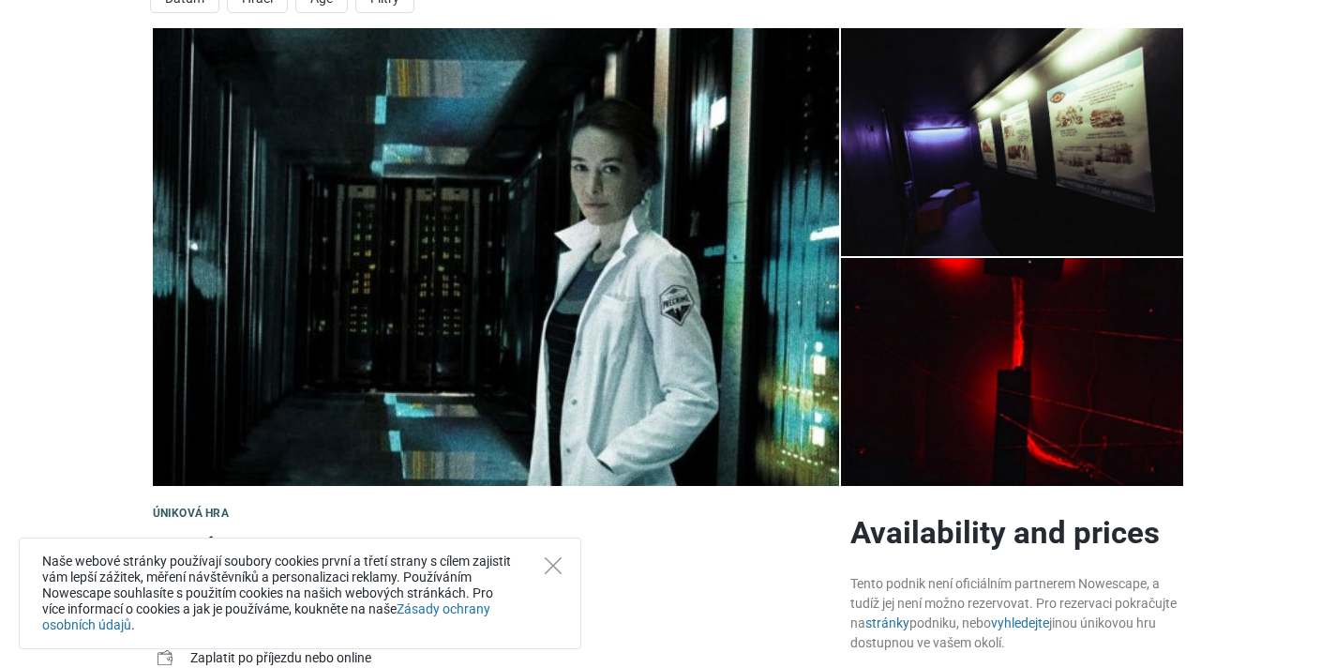
scroll to position [82, 0]
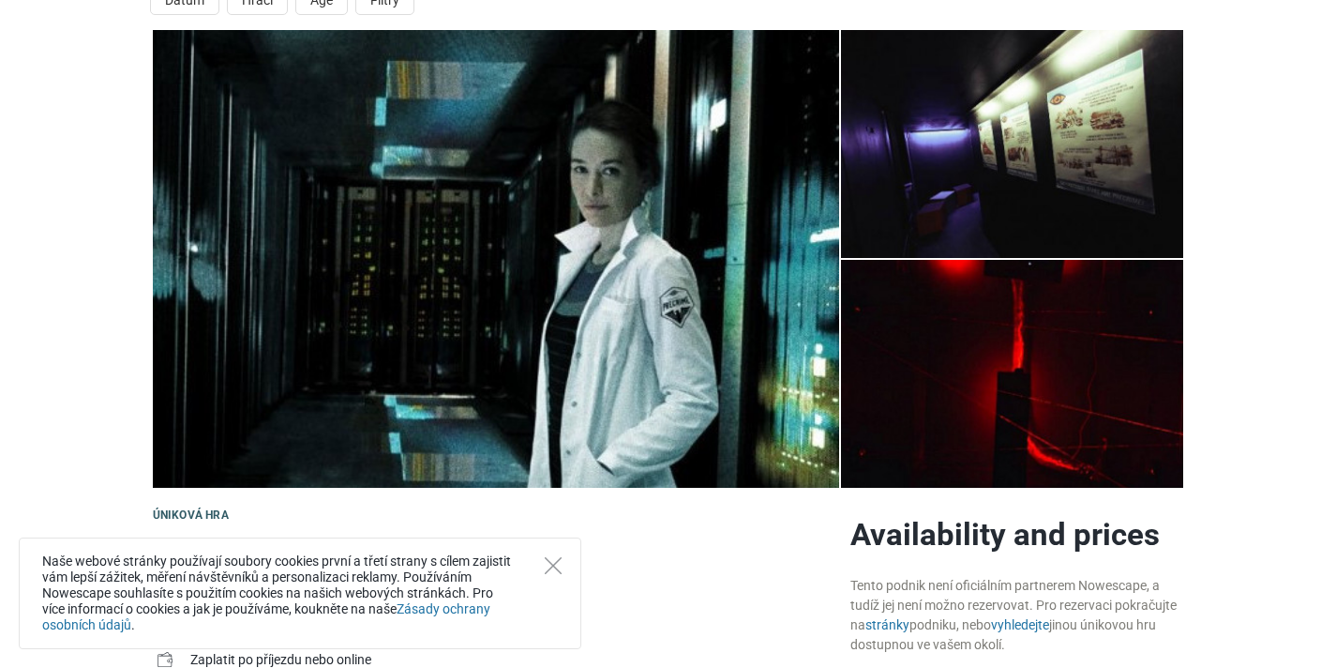
click at [743, 225] on img at bounding box center [496, 259] width 686 height 458
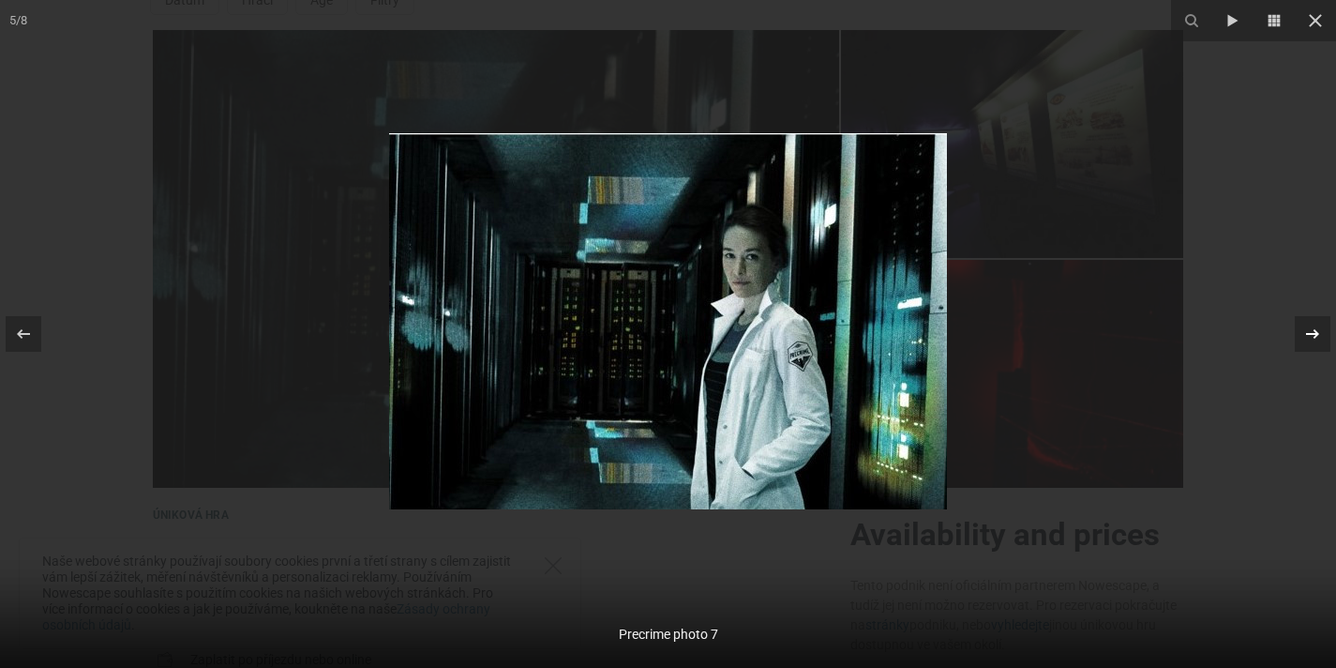
click at [1318, 327] on icon at bounding box center [1312, 334] width 23 height 23
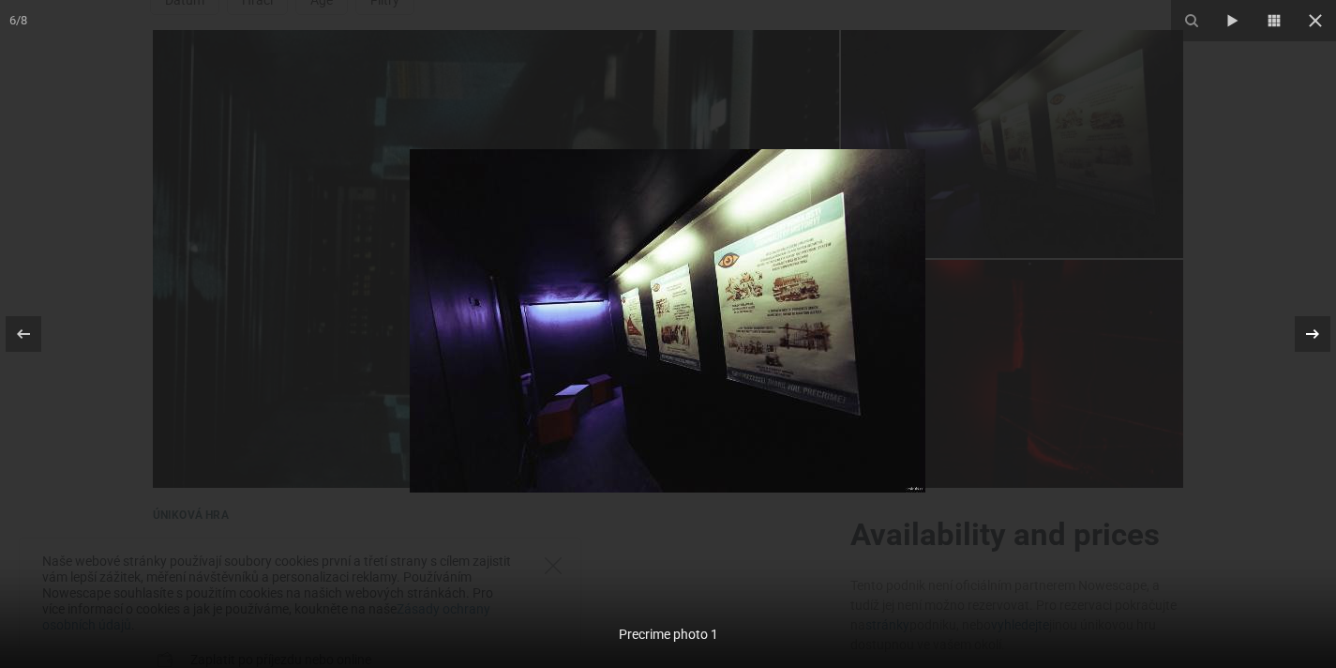
click at [1318, 327] on icon at bounding box center [1312, 334] width 23 height 23
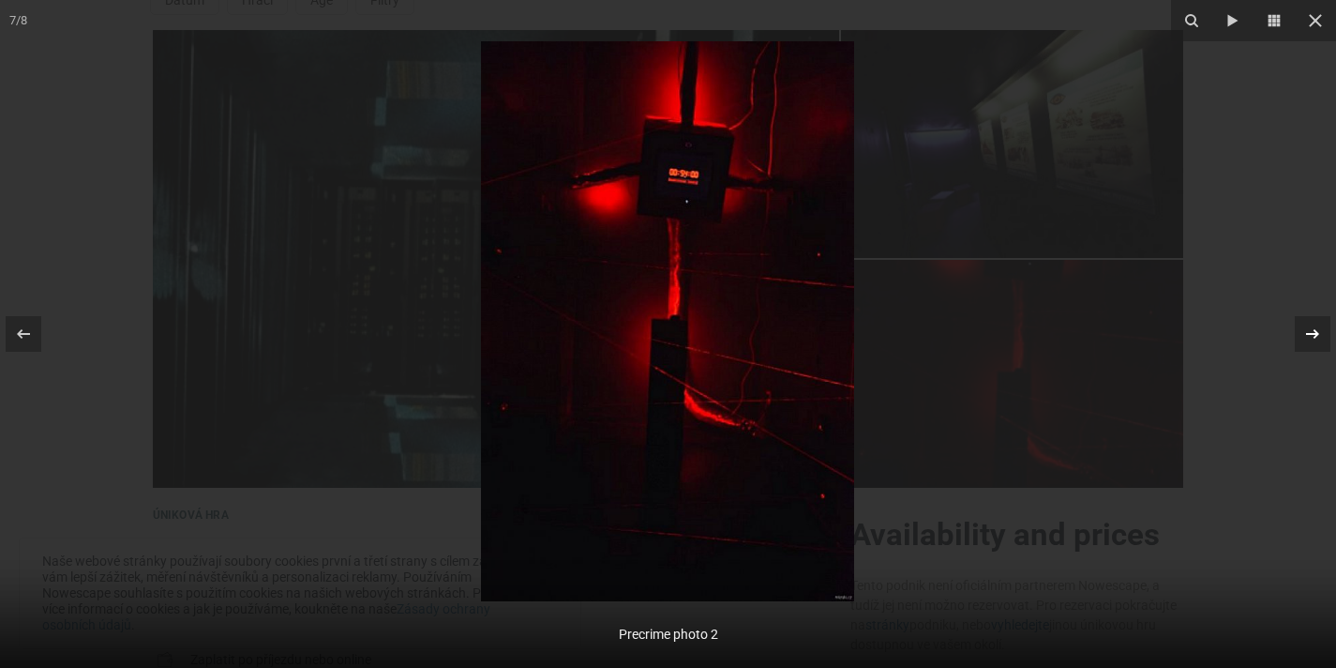
click at [1318, 327] on icon at bounding box center [1312, 334] width 23 height 23
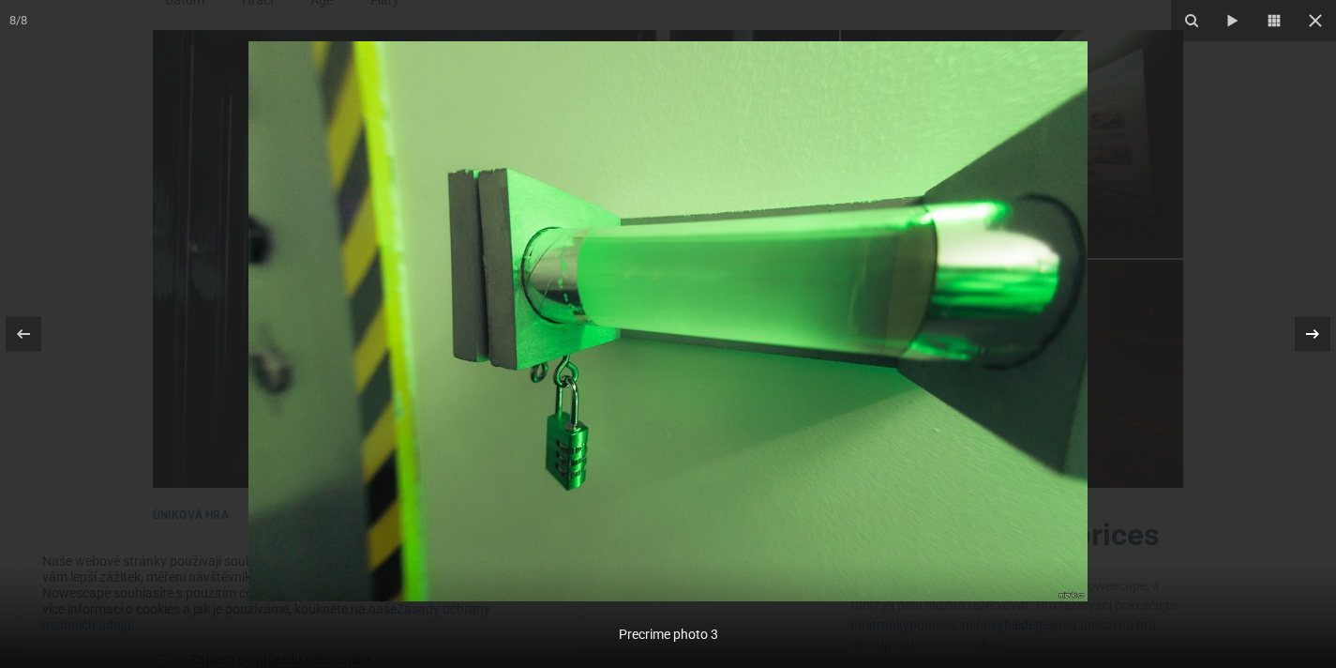
click at [1318, 327] on icon at bounding box center [1312, 334] width 23 height 23
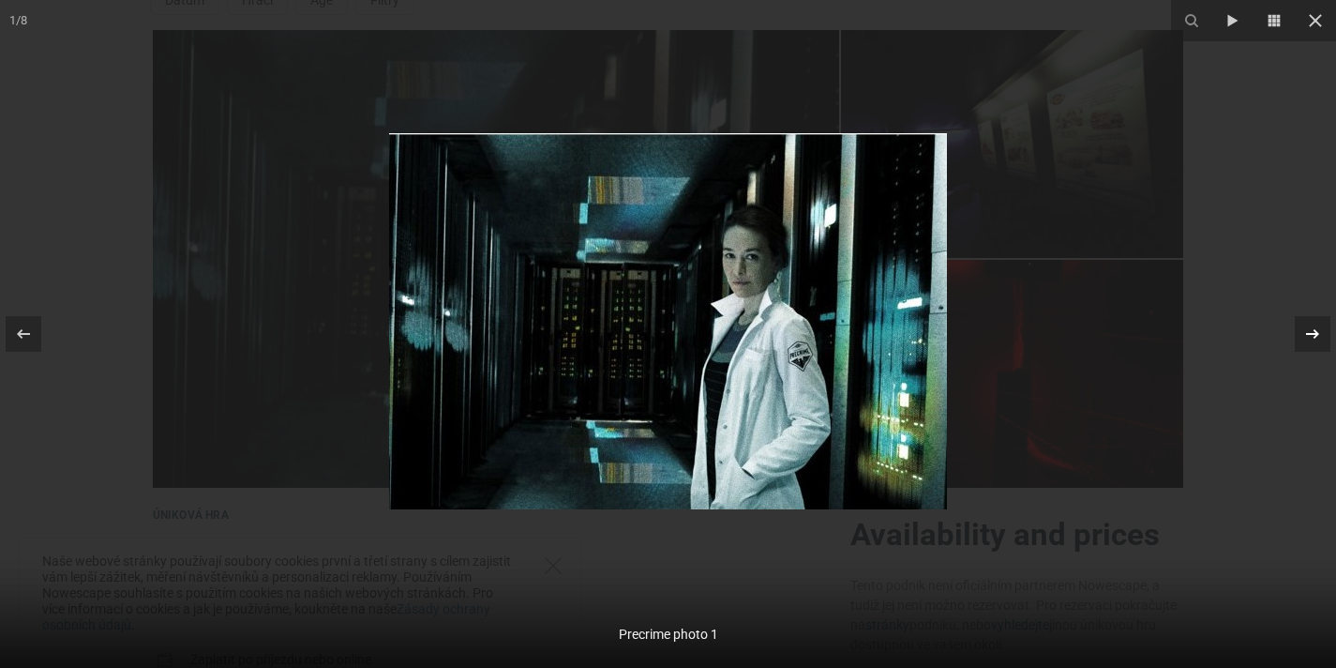
click at [1318, 327] on icon at bounding box center [1312, 334] width 23 height 23
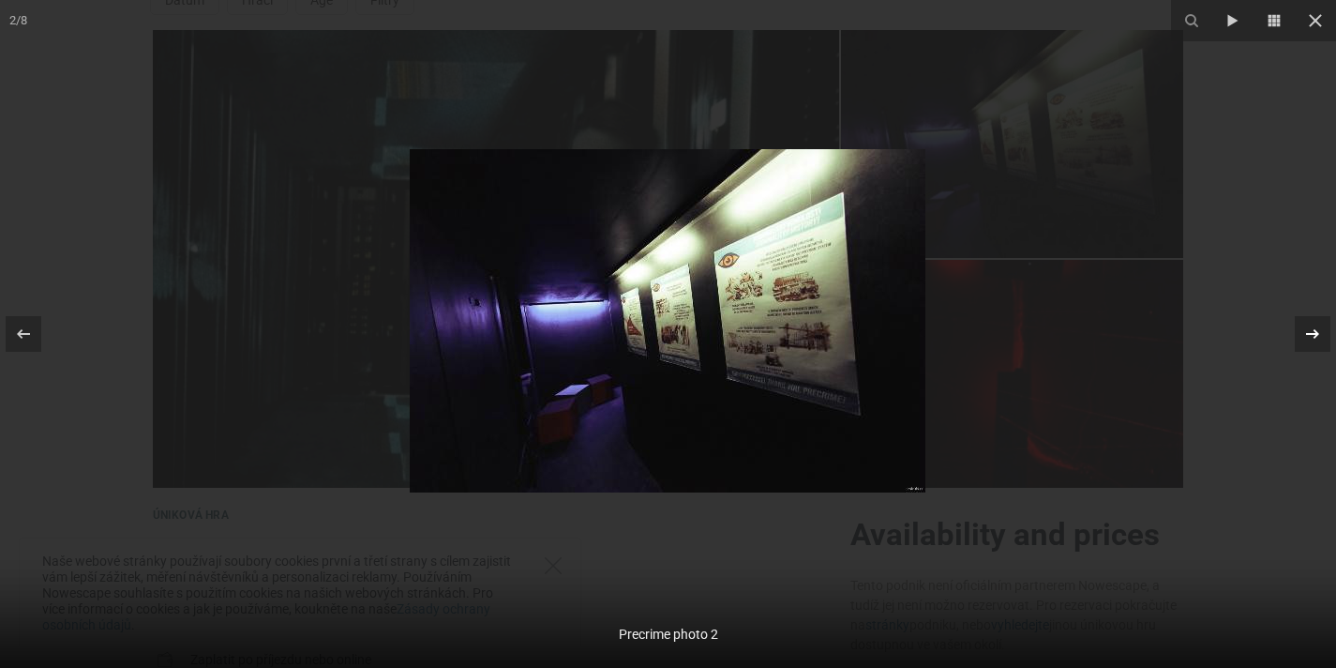
click at [1318, 327] on icon at bounding box center [1312, 334] width 23 height 23
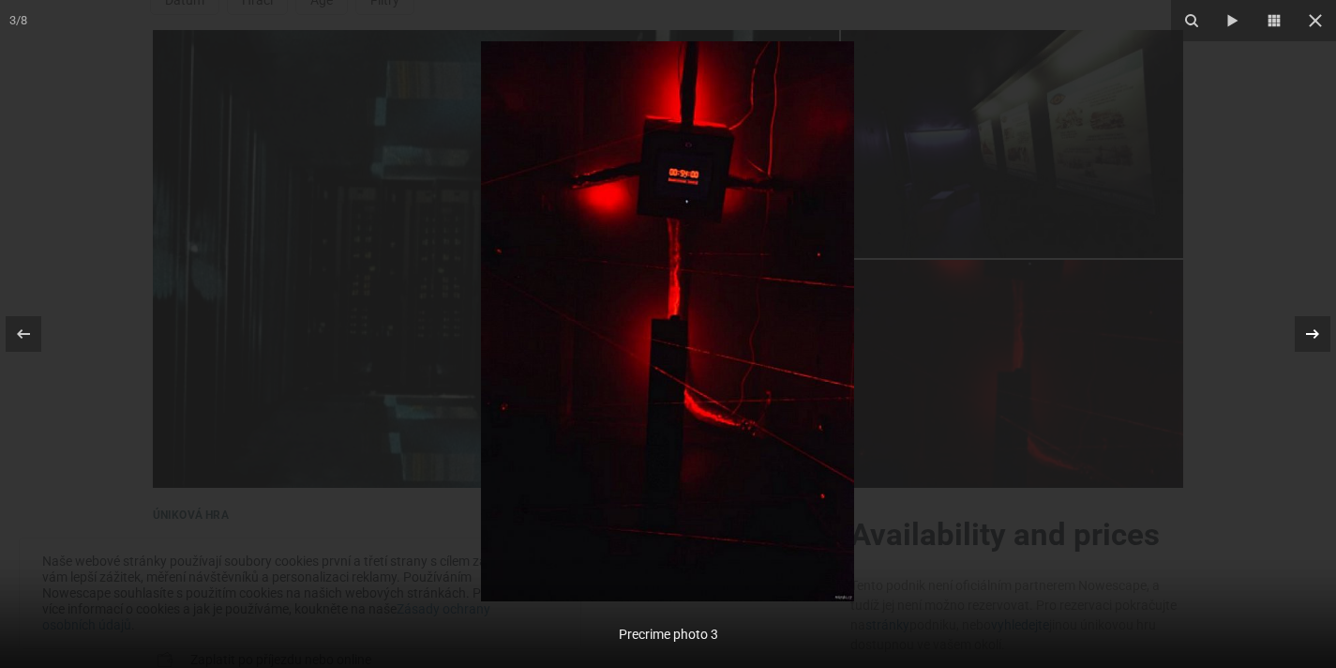
click at [1318, 327] on icon at bounding box center [1312, 334] width 23 height 23
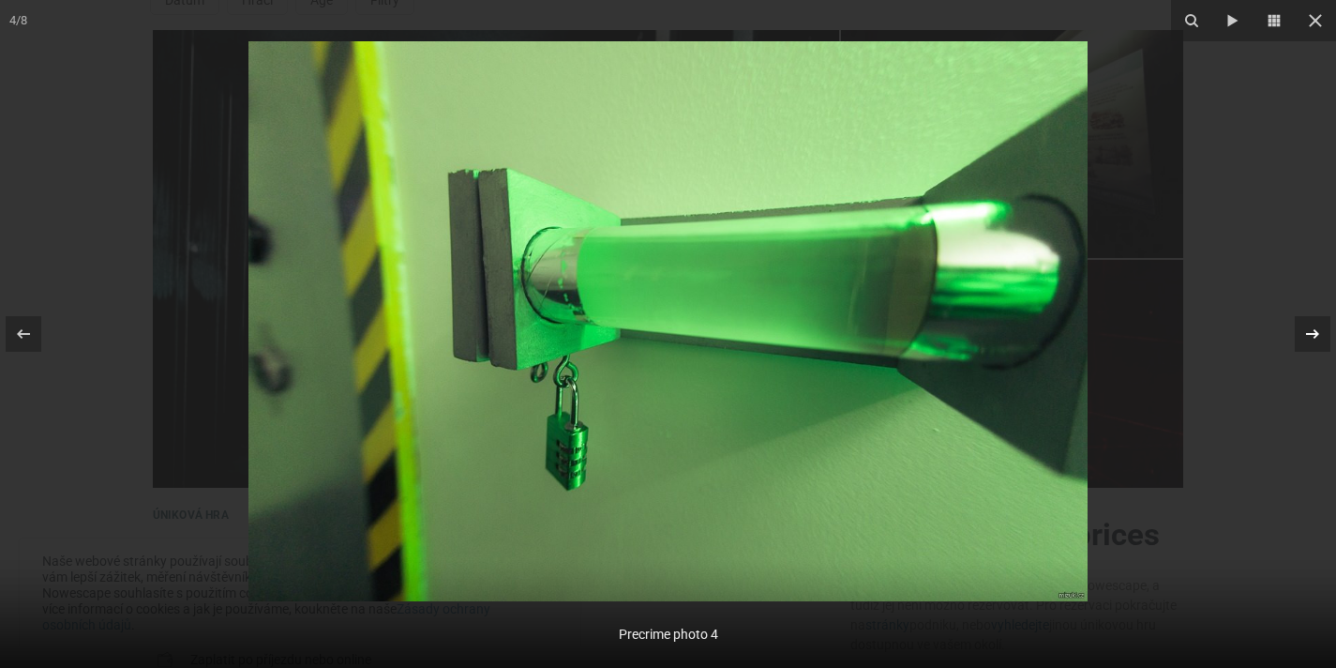
click at [1318, 328] on icon at bounding box center [1312, 334] width 23 height 23
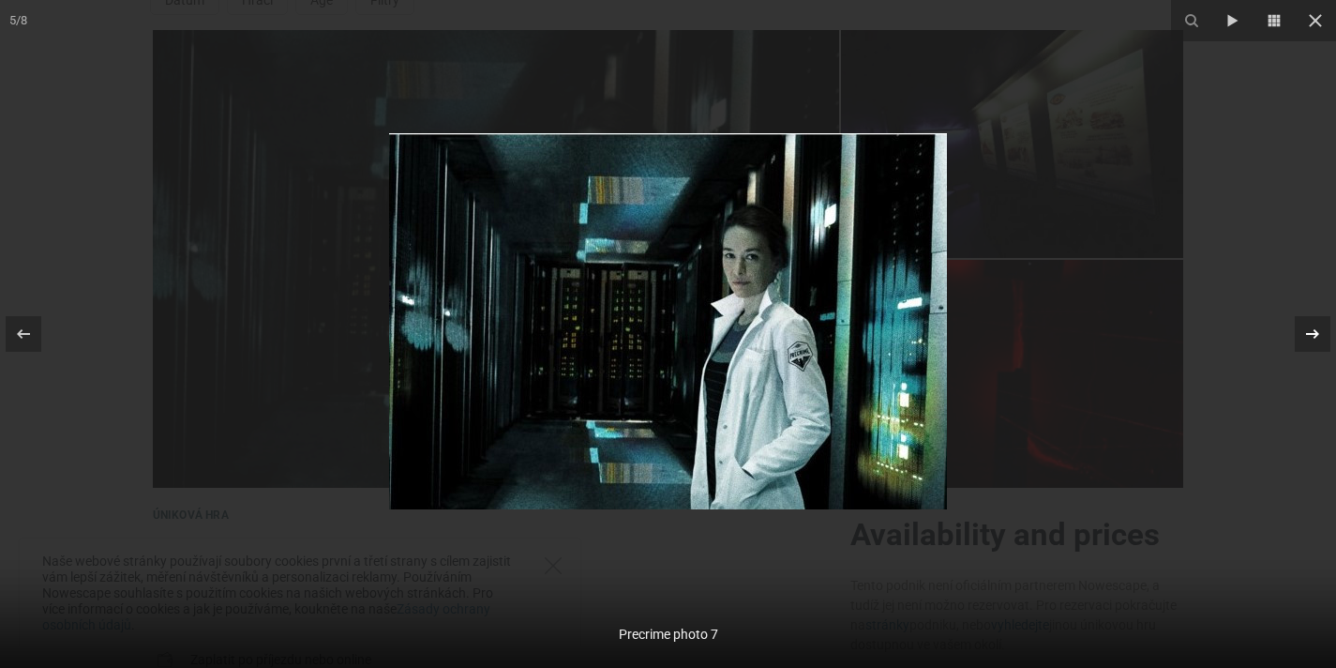
click at [1318, 328] on icon at bounding box center [1312, 334] width 23 height 23
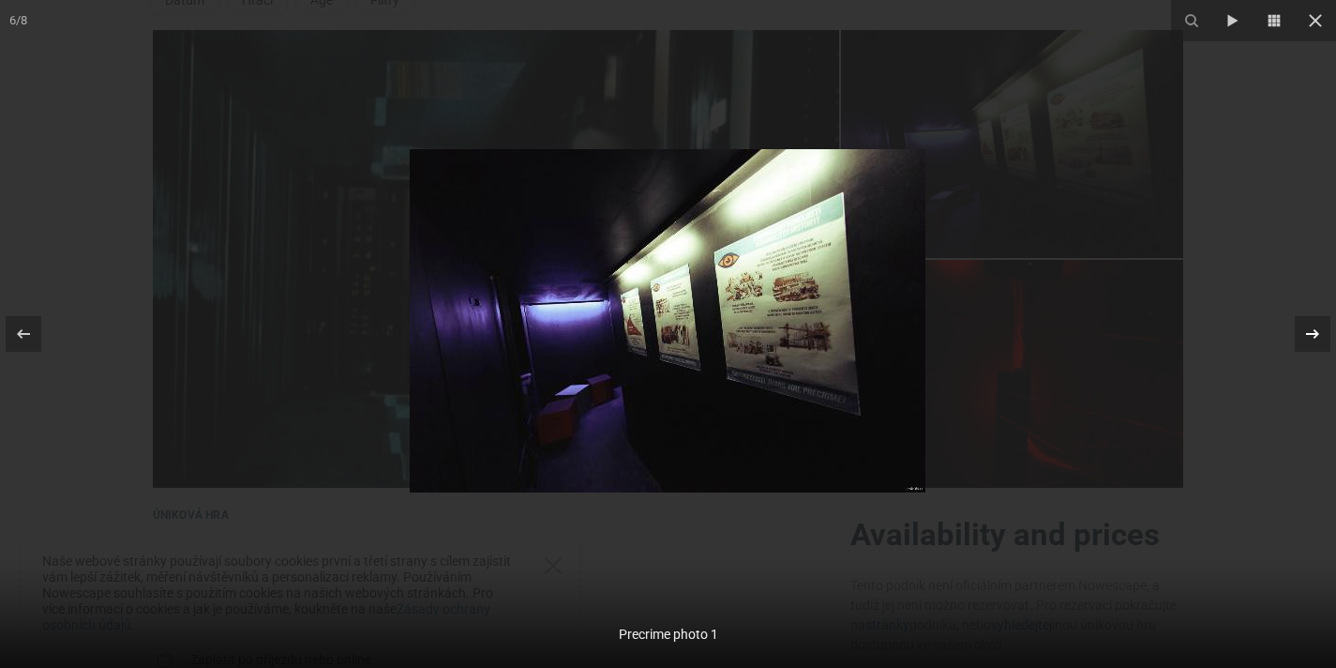
click at [1318, 328] on icon at bounding box center [1312, 334] width 23 height 23
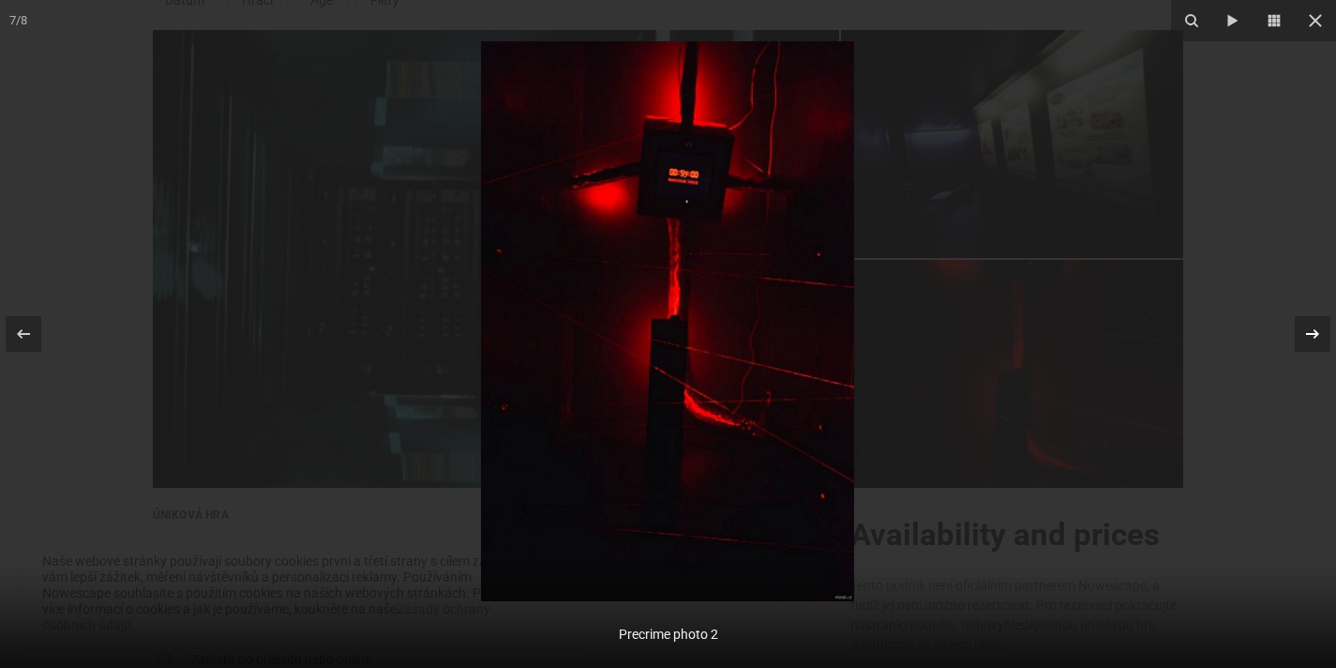
click at [1302, 338] on icon at bounding box center [1312, 334] width 23 height 23
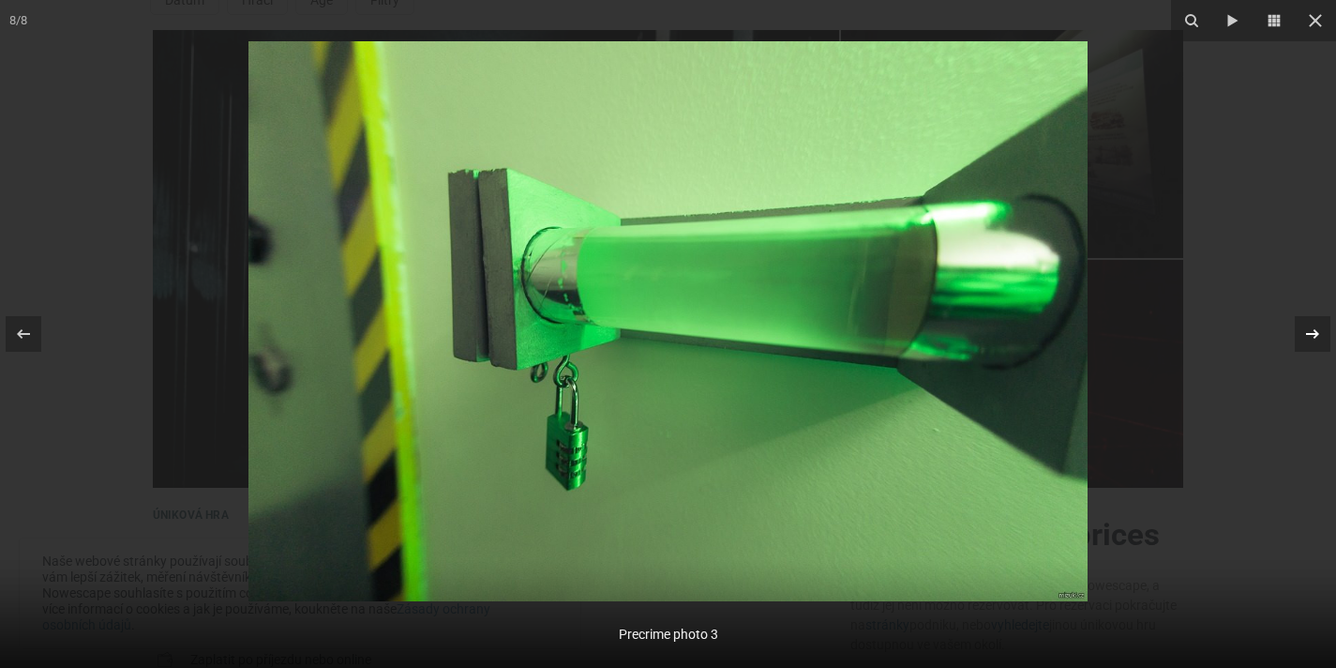
click at [1302, 339] on icon at bounding box center [1312, 334] width 23 height 23
